Goal: Navigation & Orientation: Find specific page/section

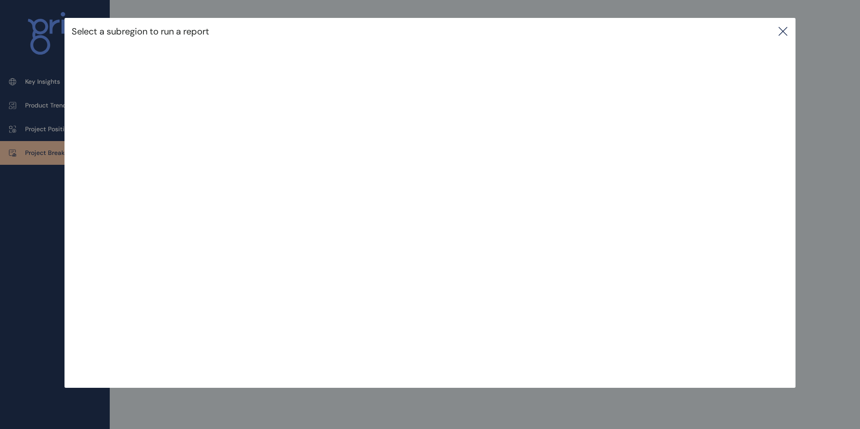
click at [787, 31] on icon at bounding box center [782, 31] width 11 height 11
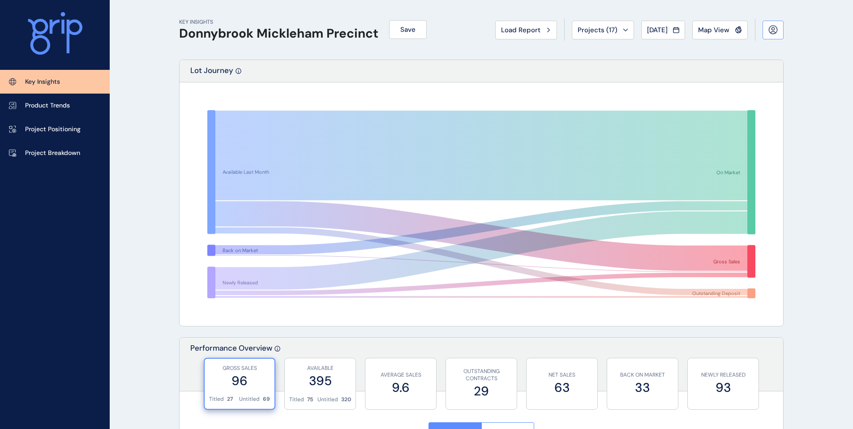
click at [780, 30] on button at bounding box center [773, 30] width 21 height 19
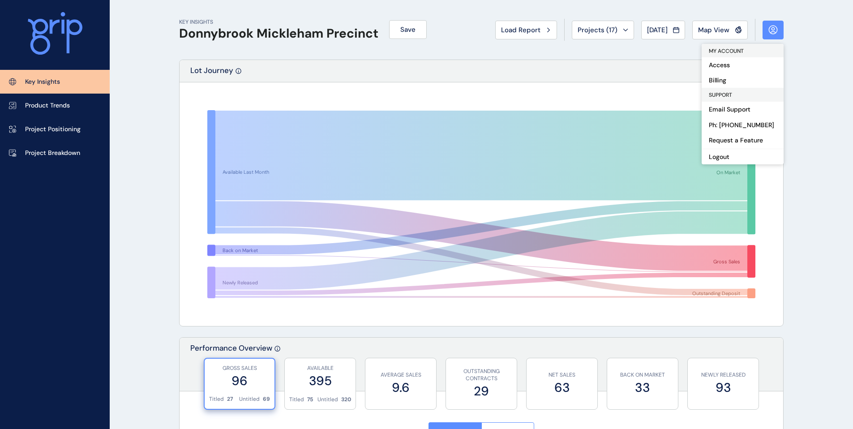
click at [219, 429] on div "Month Quarter" at bounding box center [481, 431] width 584 height 39
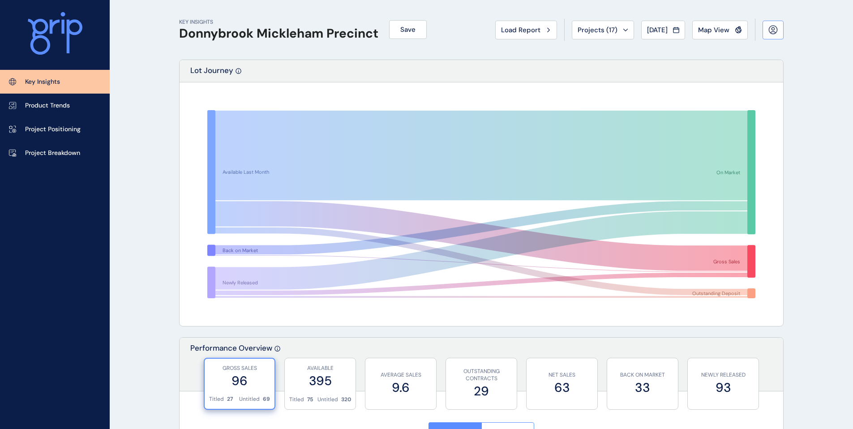
click at [774, 32] on icon at bounding box center [773, 32] width 5 height 1
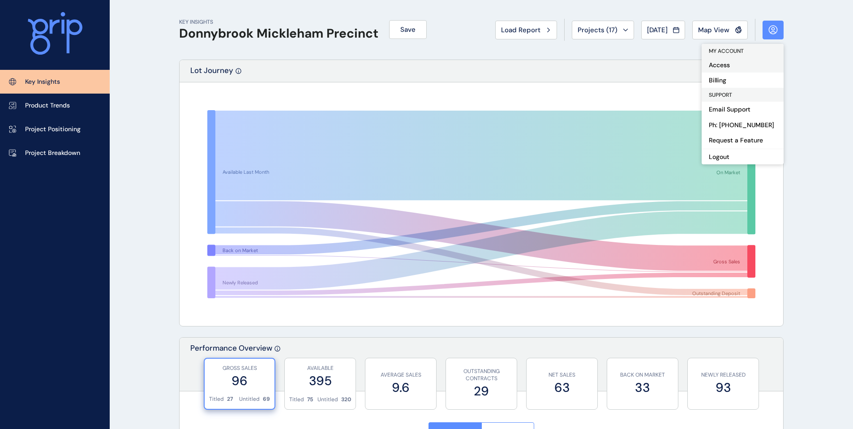
click at [721, 67] on button "Access" at bounding box center [743, 64] width 82 height 15
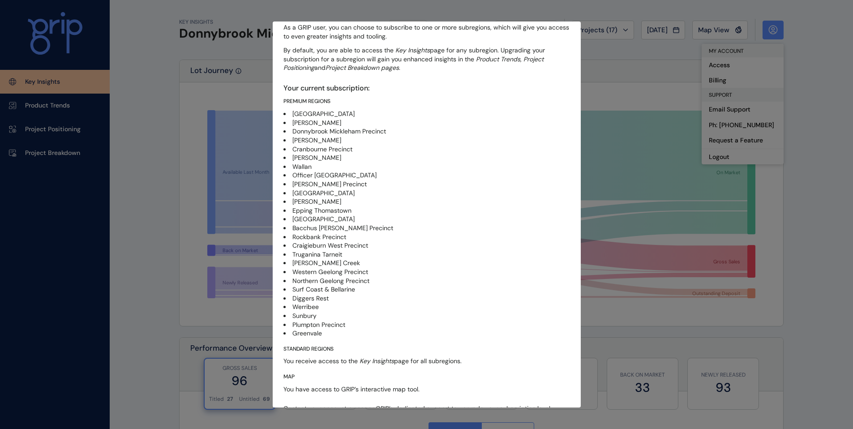
scroll to position [56, 0]
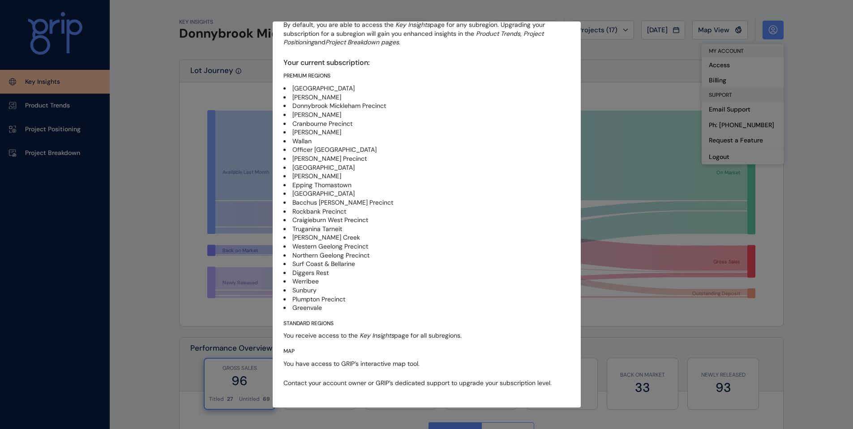
click at [294, 346] on div "Access As a GRIP user, you can choose to subscribe to one or more subregions, w…" at bounding box center [427, 214] width 308 height 386
click at [294, 349] on h5 "MAP" at bounding box center [426, 352] width 287 height 8
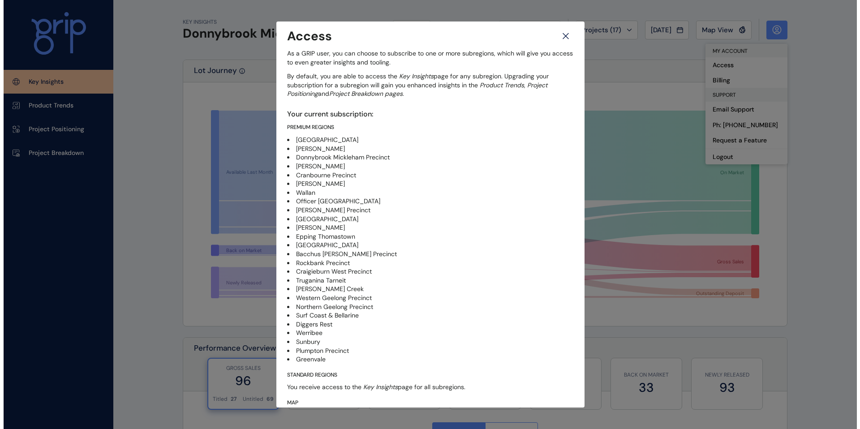
scroll to position [0, 0]
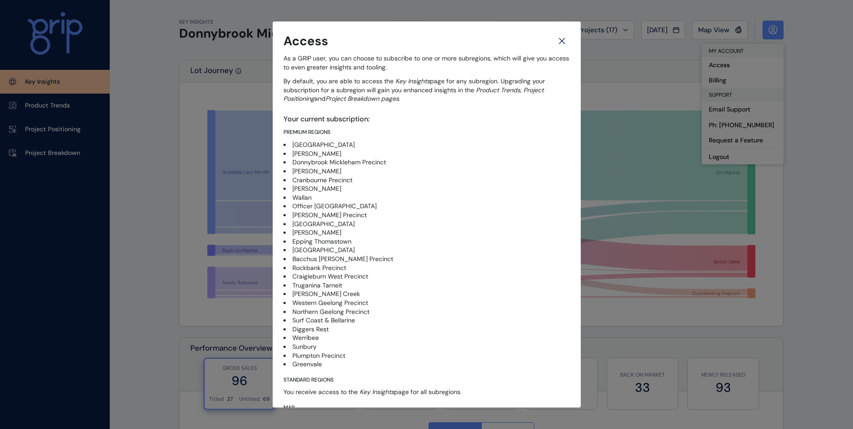
click at [562, 44] on icon at bounding box center [562, 41] width 16 height 16
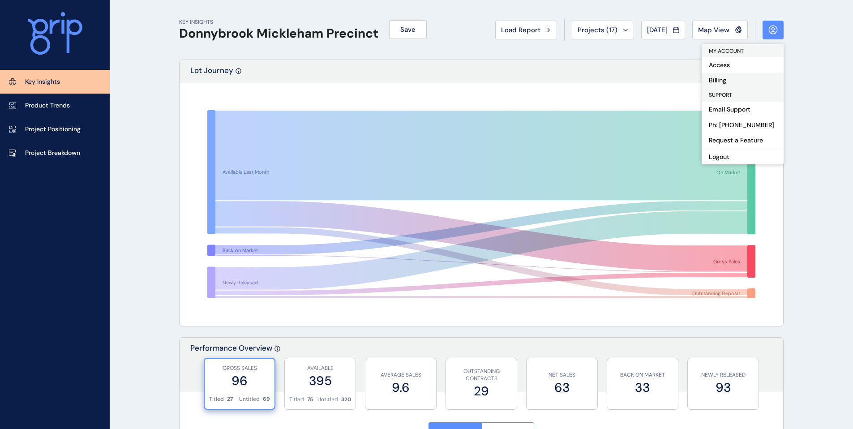
click at [719, 83] on button "Billing" at bounding box center [743, 80] width 82 height 15
click at [721, 162] on button "Logout" at bounding box center [743, 157] width 82 height 16
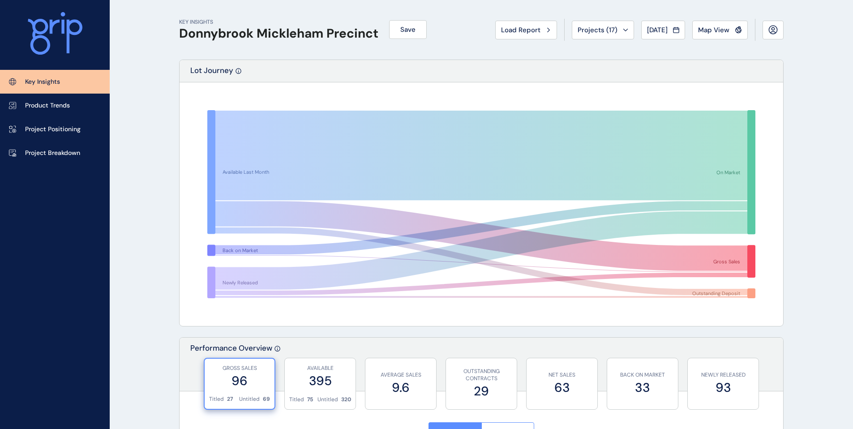
click at [520, 39] on div "Load Report Projects ( 17 ) Sep 2024 2024 < > Jan No report is available for th…" at bounding box center [639, 30] width 288 height 22
click at [524, 29] on span "Load Report" at bounding box center [520, 30] width 39 height 9
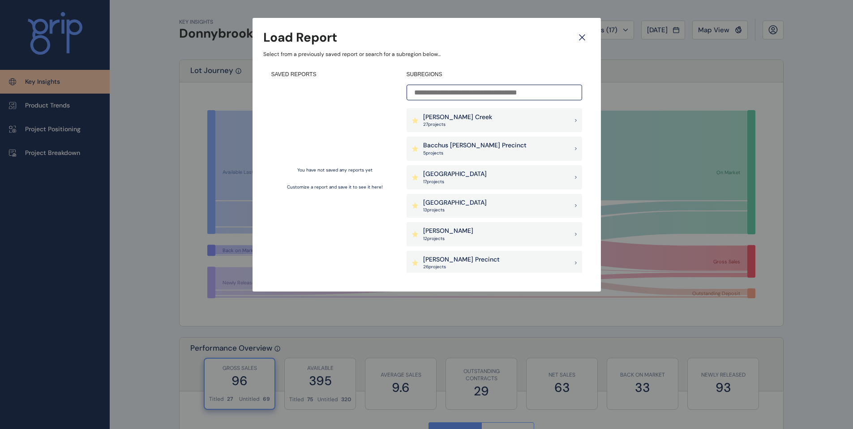
click at [476, 136] on div "Armstrong Creek 27 project s Bacchus Marsh Precinct 5 project s Ballan Road Pre…" at bounding box center [495, 190] width 176 height 164
click at [478, 124] on div "Armstrong Creek 27 project s" at bounding box center [495, 120] width 176 height 24
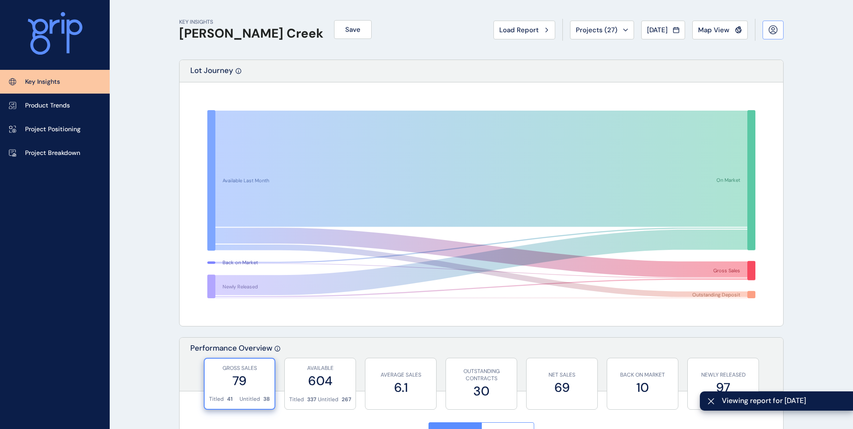
click at [774, 35] on button at bounding box center [773, 30] width 21 height 19
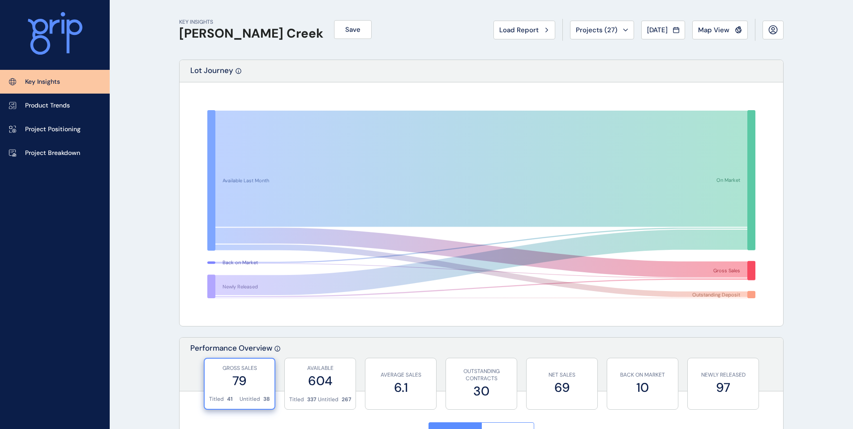
click at [774, 35] on button at bounding box center [773, 30] width 21 height 19
click at [39, 56] on div at bounding box center [55, 35] width 110 height 70
click at [46, 30] on icon at bounding box center [39, 37] width 22 height 36
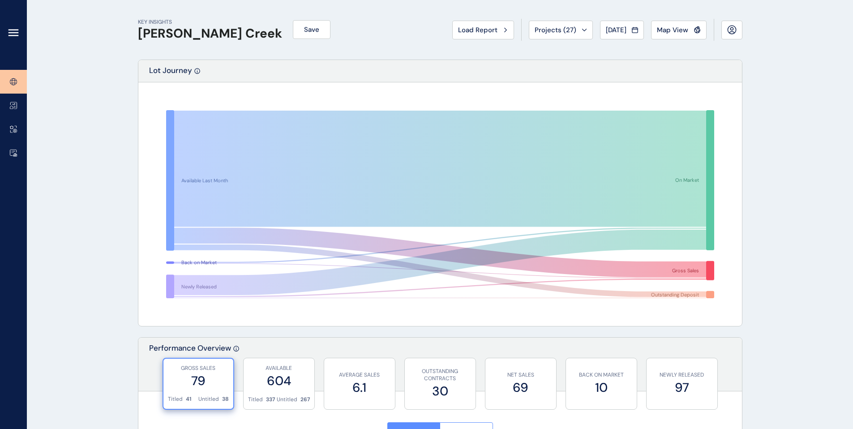
click at [12, 32] on icon at bounding box center [13, 32] width 11 height 11
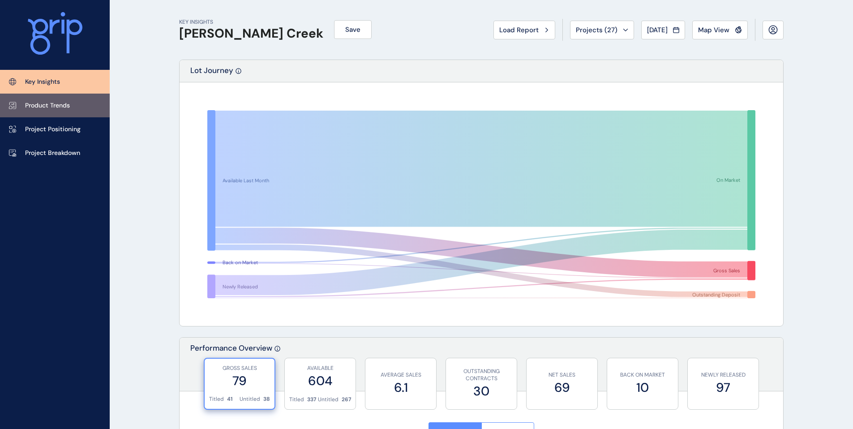
click at [43, 104] on p "Product Trends" at bounding box center [47, 105] width 45 height 9
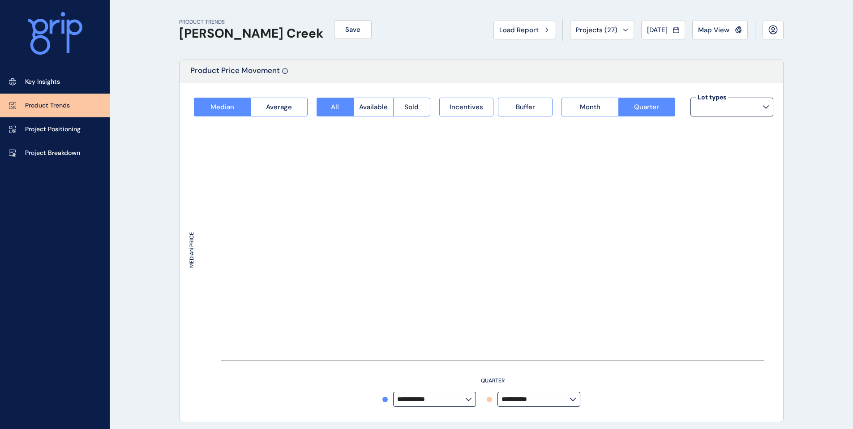
type input "**********"
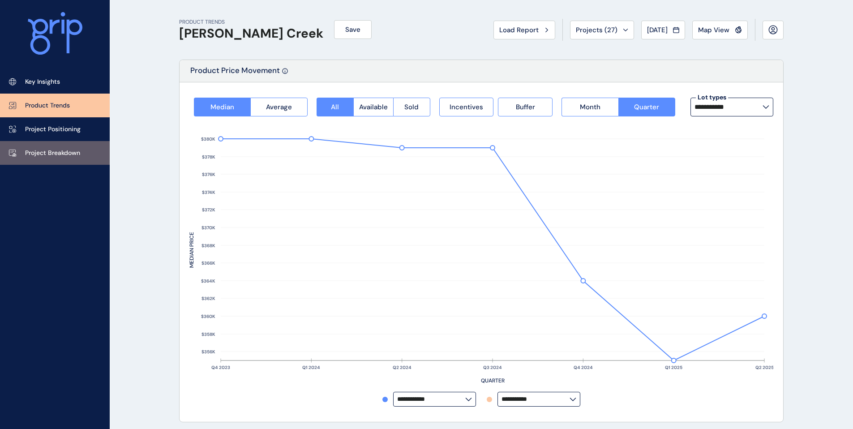
click at [45, 156] on p "Project Breakdown" at bounding box center [52, 153] width 55 height 9
